Goal: Task Accomplishment & Management: Complete application form

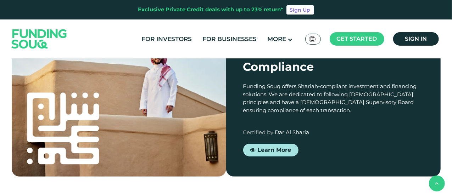
scroll to position [652, 0]
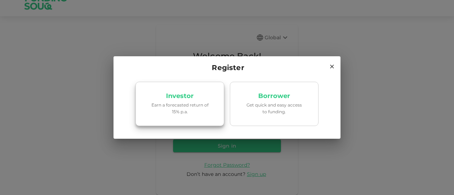
click at [176, 103] on p "Earn a forecasted return of 15% p.a." at bounding box center [180, 108] width 60 height 13
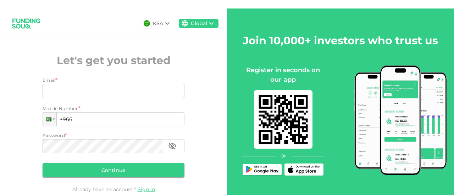
scroll to position [33, 0]
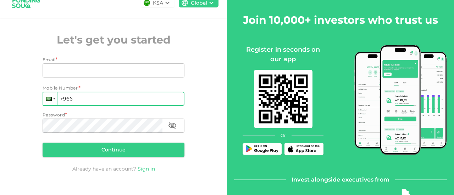
click at [51, 100] on div at bounding box center [49, 99] width 13 height 13
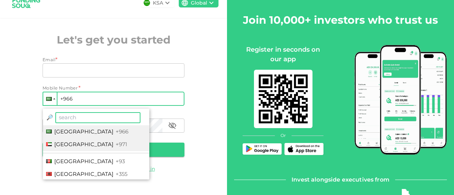
click at [62, 145] on span "United Arab Emirates" at bounding box center [83, 144] width 59 height 7
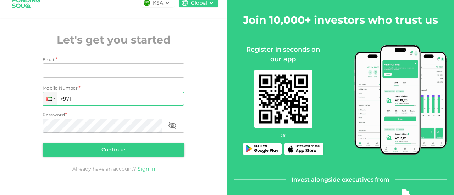
click at [78, 99] on input "+971" at bounding box center [114, 99] width 142 height 14
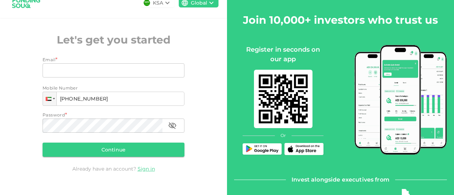
type input "+971 508 853 363"
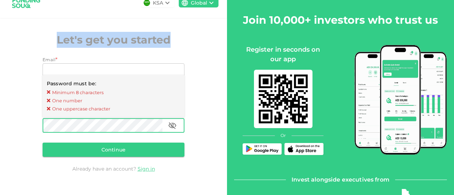
click at [205, 35] on div "KSA Global Let's get you started Email * Email Email Mobile Number Phone +971 5…" at bounding box center [113, 91] width 227 height 206
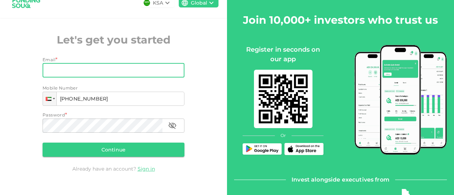
click at [54, 71] on input "Email" at bounding box center [110, 71] width 134 height 14
type input "sanjay.bhalla@hotmail.com"
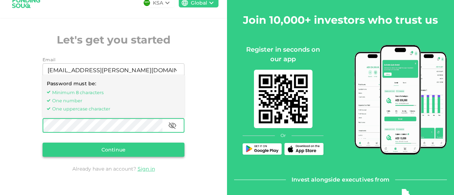
click at [102, 152] on button "Continue" at bounding box center [114, 150] width 142 height 14
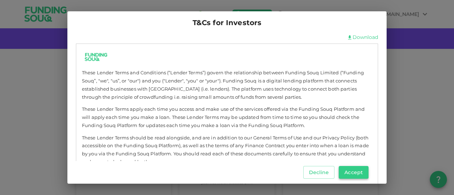
click at [347, 175] on button "Accept" at bounding box center [354, 172] width 30 height 13
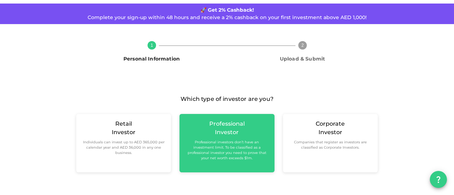
scroll to position [24, 0]
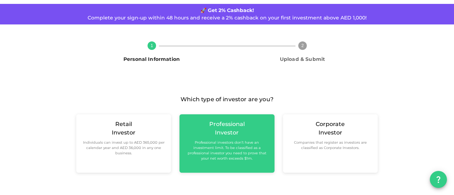
click at [215, 143] on small "Professional investors don’t have an investment limit. To be classified as a pr…" at bounding box center [226, 150] width 83 height 21
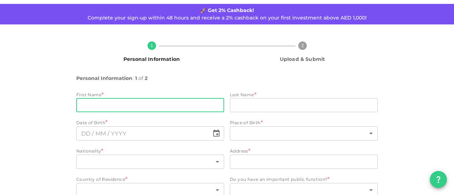
click at [129, 107] on input "firstName" at bounding box center [150, 105] width 148 height 14
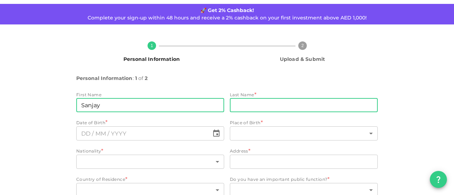
type input "Sanjay"
click at [246, 103] on input "lastName" at bounding box center [304, 105] width 148 height 14
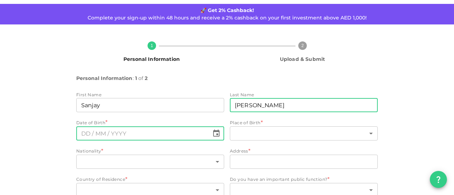
type input "Bhalla"
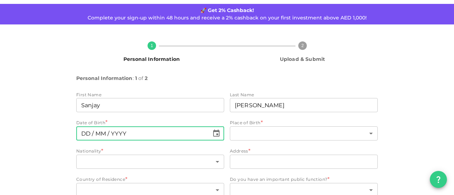
click at [144, 136] on input "⁦⁨DD⁩ / ⁨MM⁩ / ⁨YYYY⁩⁩" at bounding box center [142, 134] width 133 height 14
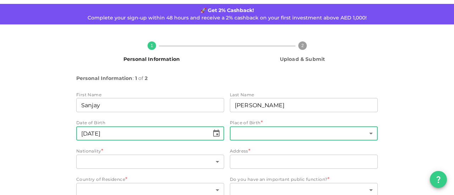
type input "⁦⁨19⁩ / ⁨08⁩ / ⁨1969⁩⁩"
click at [244, 132] on body "KSA Global sanjay.bhalla@hotmail.com 🚀 Get 2% Cashback! Complete your sign-up w…" at bounding box center [227, 97] width 454 height 195
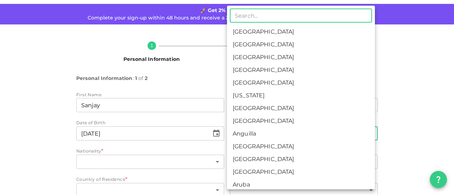
click at [252, 15] on input "text" at bounding box center [301, 16] width 142 height 14
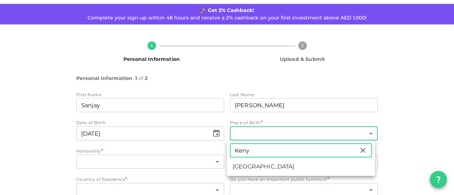
type input "Keny"
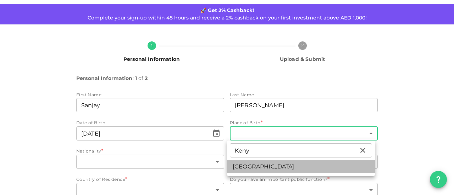
click at [245, 167] on li "Kenya" at bounding box center [301, 167] width 148 height 13
type input "100"
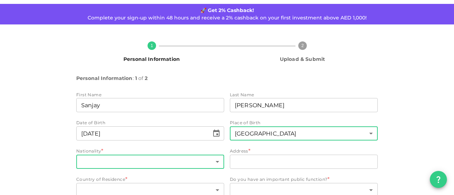
click at [216, 162] on body "KSA Global sanjay.bhalla@hotmail.com 🚀 Get 2% Cashback! Complete your sign-up w…" at bounding box center [227, 97] width 454 height 195
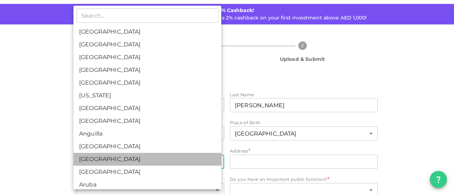
click at [216, 162] on li "Argentina" at bounding box center [147, 159] width 148 height 13
type input "11"
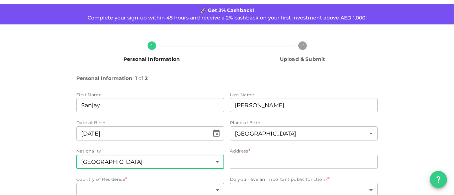
click at [214, 165] on body "KSA Global sanjay.bhalla@hotmail.com 🚀 Get 2% Cashback! Complete your sign-up w…" at bounding box center [227, 97] width 454 height 195
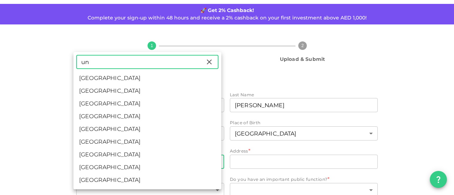
type input "un"
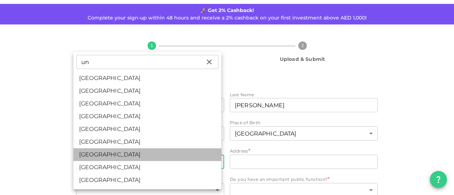
click at [99, 156] on li "United Kingdom" at bounding box center [147, 155] width 148 height 13
type input "207"
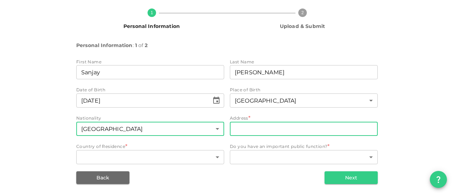
scroll to position [57, 0]
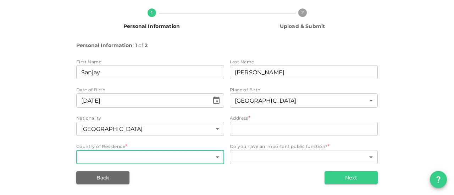
click at [216, 157] on body "KSA Global sanjay.bhalla@hotmail.com 🚀 Get 2% Cashback! Complete your sign-up w…" at bounding box center [227, 97] width 454 height 195
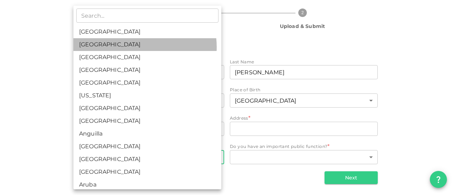
click at [132, 47] on li "United Arab Emirates" at bounding box center [147, 44] width 148 height 13
type input "2"
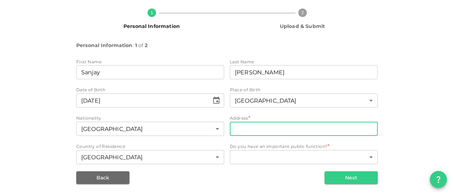
click at [249, 127] on input "address" at bounding box center [304, 129] width 148 height 14
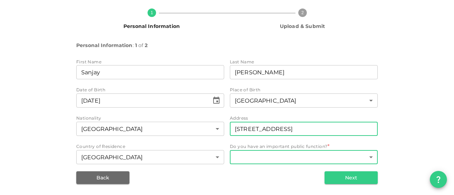
type input "The Villa, Aldea 9, RG115, Dubailand"
click at [340, 159] on body "KSA Global sanjay.bhalla@hotmail.com 🚀 Get 2% Cashback! Complete your sign-up w…" at bounding box center [227, 97] width 454 height 195
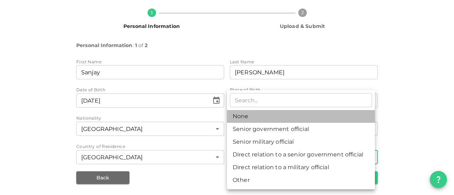
click at [238, 114] on li "None" at bounding box center [301, 116] width 148 height 13
type input "1"
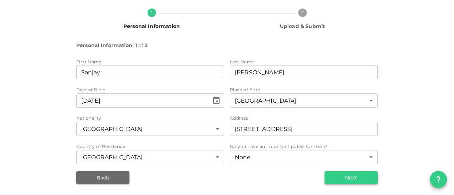
click at [352, 180] on button "Next" at bounding box center [351, 178] width 53 height 13
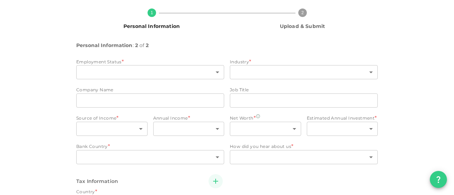
type input "2"
radio input "false"
radio input "true"
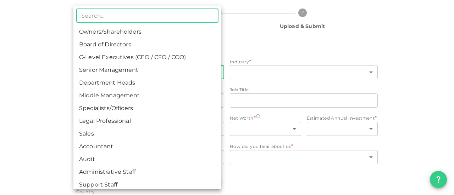
click at [216, 73] on body "KSA Global sanjay.bhalla@hotmail.com 🚀 Get 2% Cashback! Complete your sign-up w…" at bounding box center [227, 97] width 454 height 195
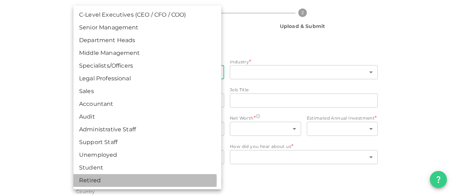
click at [94, 181] on li "Retired" at bounding box center [147, 181] width 148 height 13
type input "16"
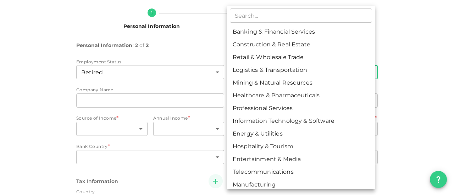
click at [271, 74] on body "KSA Global sanjay.bhalla@hotmail.com 🚀 Get 2% Cashback! Complete your sign-up w…" at bounding box center [227, 97] width 454 height 195
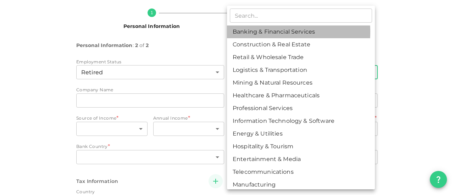
click at [261, 32] on li "Banking & Financial Services" at bounding box center [301, 32] width 148 height 13
type input "1"
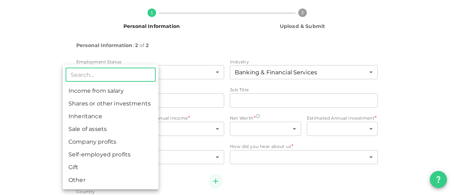
click at [139, 132] on body "KSA Global sanjay.bhalla@hotmail.com 🚀 Get 2% Cashback! Complete your sign-up w…" at bounding box center [227, 97] width 454 height 195
click at [106, 105] on li "Shares or other investments" at bounding box center [111, 104] width 96 height 13
type input "2"
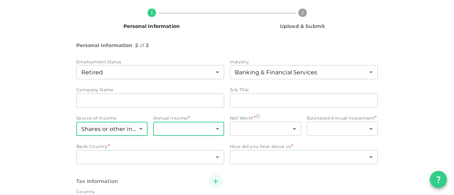
click at [185, 130] on body "KSA Global sanjay.bhalla@hotmail.com 🚀 Get 2% Cashback! Complete your sign-up w…" at bounding box center [227, 97] width 454 height 195
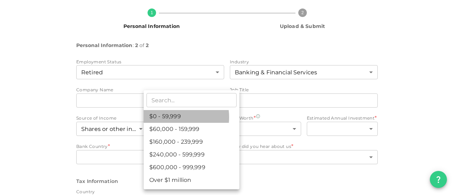
click at [171, 117] on li "$0 - 59,999" at bounding box center [192, 116] width 96 height 13
type input "1"
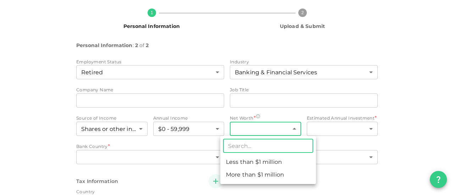
click at [260, 131] on body "KSA Global sanjay.bhalla@hotmail.com 🚀 Get 2% Cashback! Complete your sign-up w…" at bounding box center [227, 97] width 454 height 195
click at [255, 178] on li "More than $1 million" at bounding box center [268, 175] width 96 height 13
type input "2"
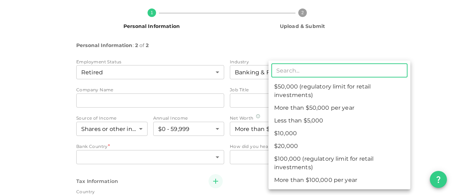
click at [353, 132] on body "KSA Global sanjay.bhalla@hotmail.com 🚀 Get 2% Cashback! Complete your sign-up w…" at bounding box center [227, 97] width 454 height 195
click at [325, 112] on li "More than $50,000 per year" at bounding box center [340, 108] width 142 height 13
type input "5"
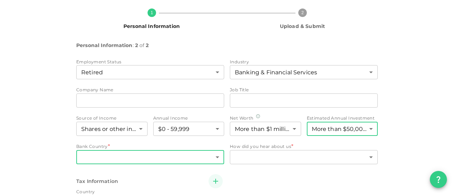
click at [216, 154] on body "KSA Global sanjay.bhalla@hotmail.com 🚀 Get 2% Cashback! Complete your sign-up w…" at bounding box center [227, 97] width 454 height 195
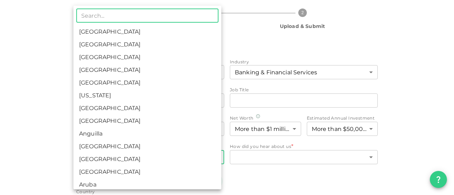
click at [122, 41] on li "United Arab Emirates" at bounding box center [147, 44] width 148 height 13
type input "2"
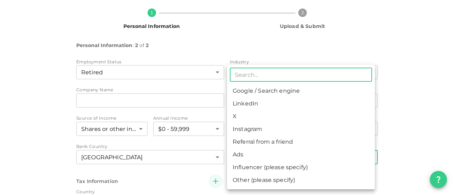
click at [270, 155] on body "KSA Global sanjay.bhalla@hotmail.com 🚀 Get 2% Cashback! Complete your sign-up w…" at bounding box center [227, 97] width 454 height 195
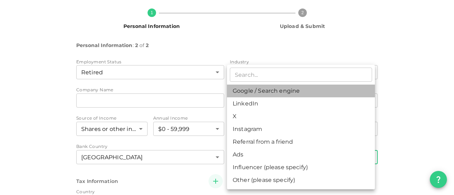
click at [260, 89] on li "Google / Search engine" at bounding box center [301, 91] width 148 height 13
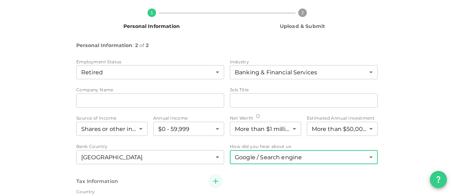
click at [299, 158] on body "KSA Global sanjay.bhalla@hotmail.com 🚀 Get 2% Cashback! Complete your sign-up w…" at bounding box center [227, 97] width 454 height 195
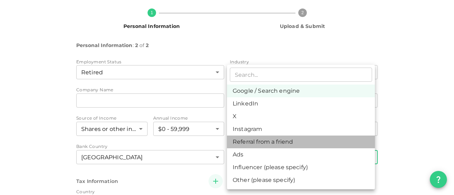
click at [301, 143] on li "Referral from a friend" at bounding box center [301, 142] width 148 height 13
type input "10"
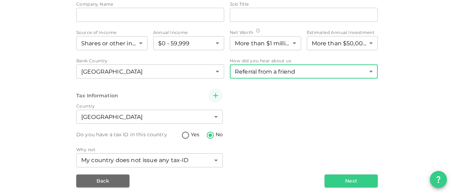
scroll to position [147, 0]
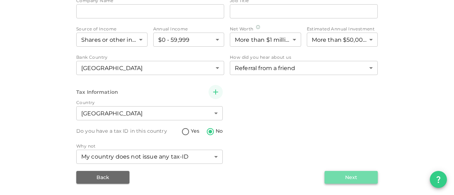
click at [343, 175] on button "Next" at bounding box center [351, 177] width 53 height 13
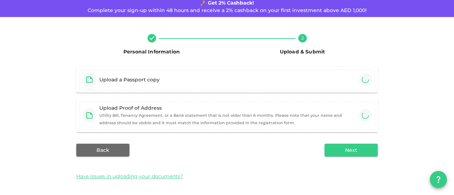
scroll to position [64, 0]
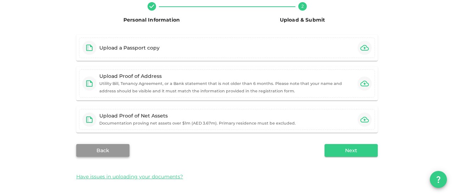
click at [98, 149] on button "Back" at bounding box center [102, 150] width 53 height 13
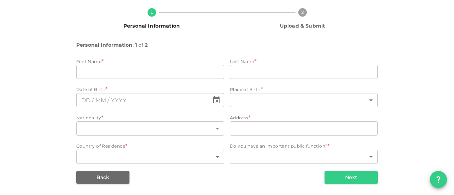
scroll to position [57, 0]
type input "Sanjay"
type input "Bhalla"
type input "100"
type input "207"
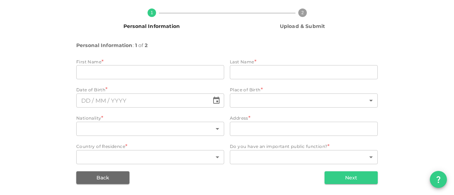
type input "The Villa, Aldea 9, RG115, Dubailand"
type input "2"
type input "1"
type input "⁦⁨19⁩ / ⁨08⁩ / ⁨1969⁩⁩"
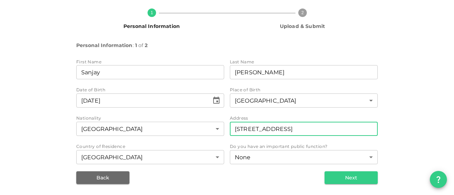
click at [351, 128] on input "The Villa, Aldea 9, RG115, Dubailand" at bounding box center [304, 129] width 148 height 14
type input "T"
